Goal: Task Accomplishment & Management: Use online tool/utility

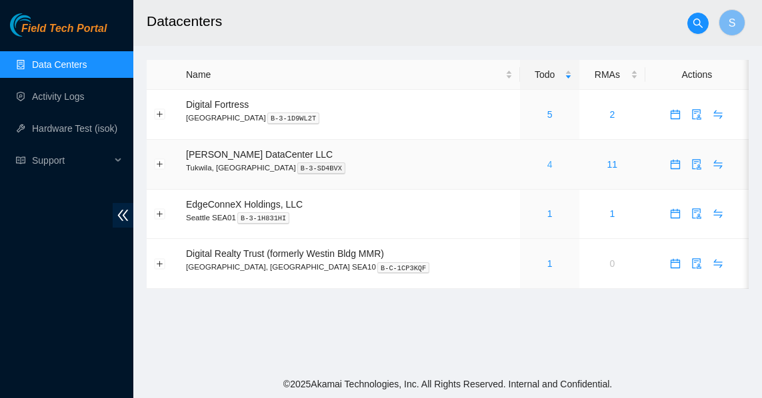
click at [547, 164] on link "4" at bounding box center [549, 164] width 5 height 11
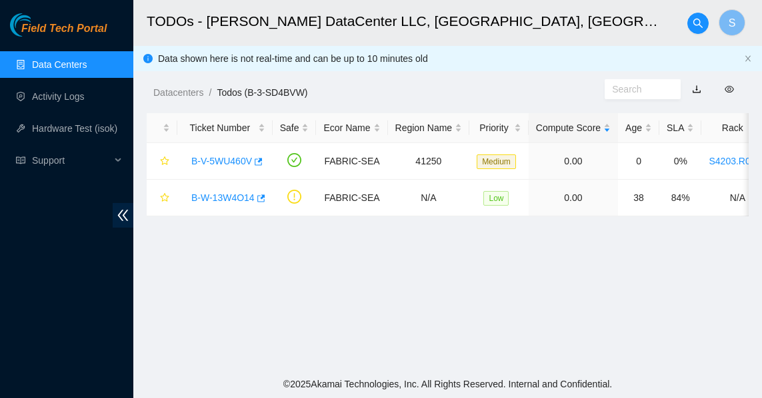
click at [369, 266] on main "TODOs - [PERSON_NAME] DataCenter LLC, [GEOGRAPHIC_DATA], [GEOGRAPHIC_DATA] S Da…" at bounding box center [447, 185] width 628 height 371
click at [215, 161] on link "B-V-5WU460V" at bounding box center [221, 161] width 61 height 11
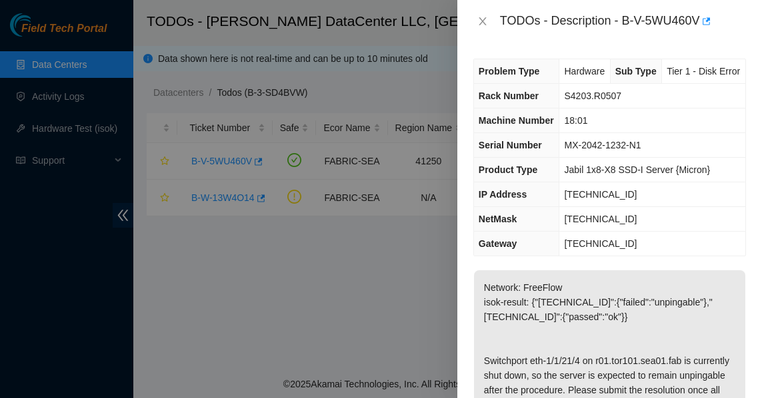
click at [337, 249] on div at bounding box center [381, 199] width 762 height 398
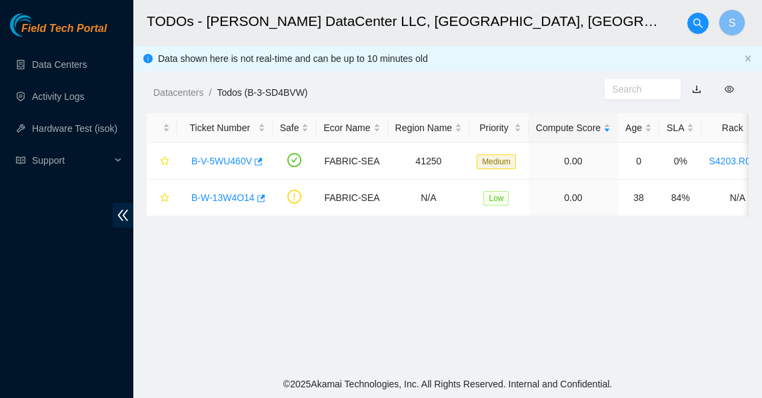
click at [287, 271] on main "TODOs - [PERSON_NAME] DataCenter LLC, [GEOGRAPHIC_DATA], [GEOGRAPHIC_DATA] S Da…" at bounding box center [447, 185] width 628 height 371
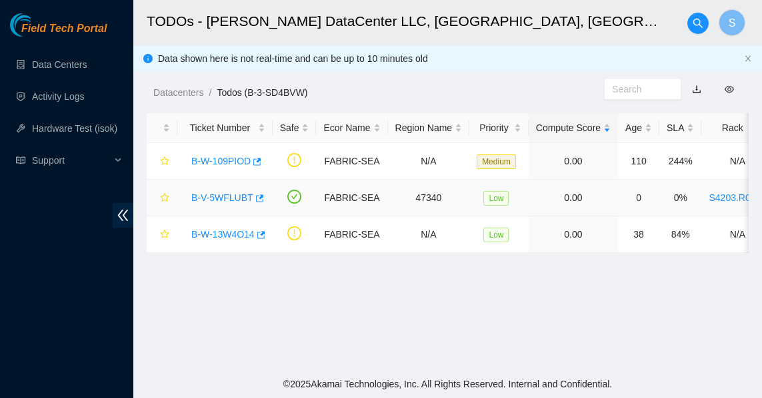
click at [224, 203] on link "B-V-5WFLUBT" at bounding box center [222, 198] width 62 height 11
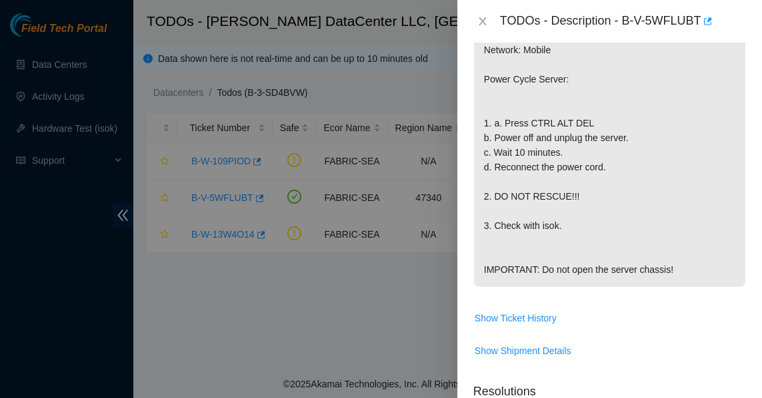
scroll to position [333, 0]
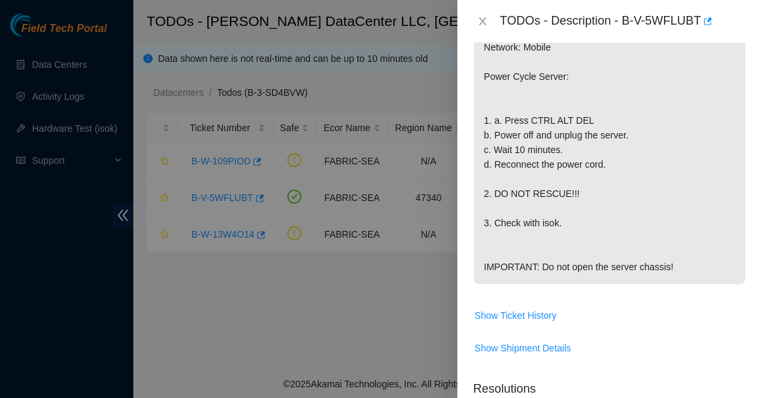
click at [357, 285] on div at bounding box center [381, 199] width 762 height 398
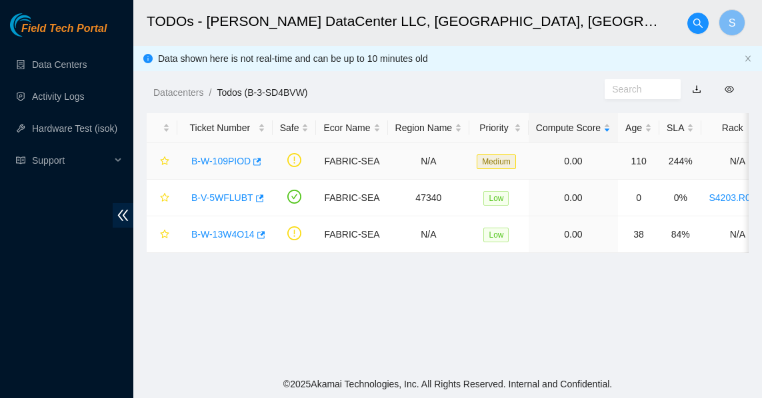
click at [230, 161] on link "B-W-109PIOD" at bounding box center [220, 161] width 59 height 11
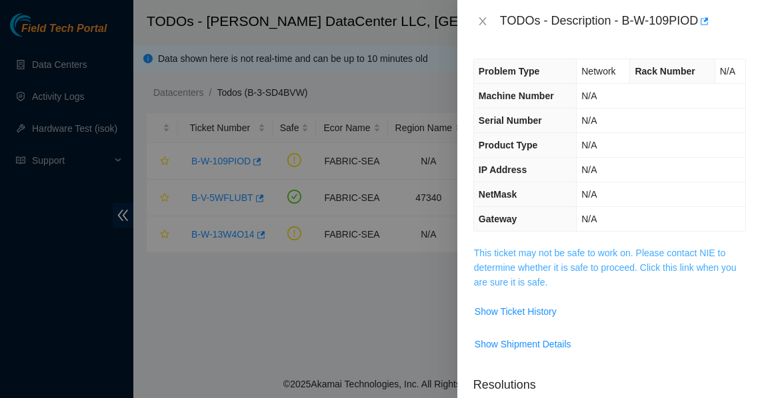
click at [545, 259] on link "This ticket may not be safe to work on. Please contact NIE to determine whether…" at bounding box center [605, 268] width 263 height 40
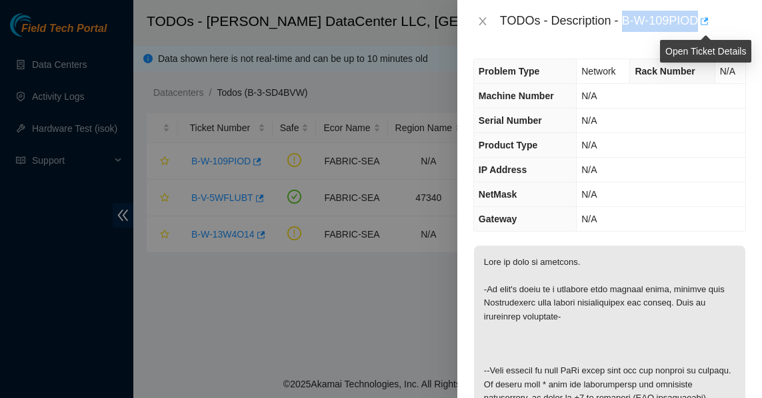
drag, startPoint x: 623, startPoint y: 19, endPoint x: 702, endPoint y: 23, distance: 78.7
click at [702, 23] on div "TODOs - Description - B-W-109PIOD" at bounding box center [623, 21] width 246 height 21
copy div "B-W-109PIOD"
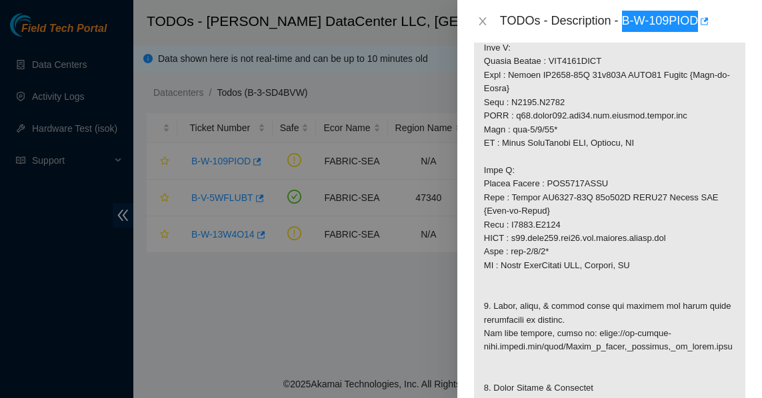
scroll to position [333, 0]
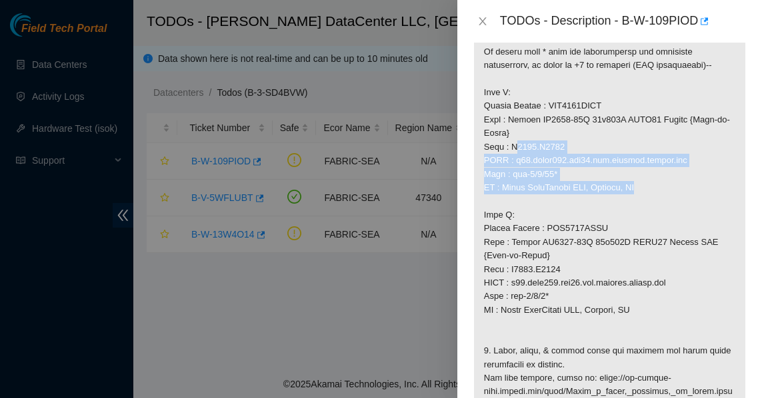
drag, startPoint x: 524, startPoint y: 148, endPoint x: 648, endPoint y: 192, distance: 131.5
click at [648, 192] on p at bounding box center [609, 277] width 271 height 728
click at [649, 193] on p at bounding box center [609, 277] width 271 height 728
